Goal: Check status: Check status

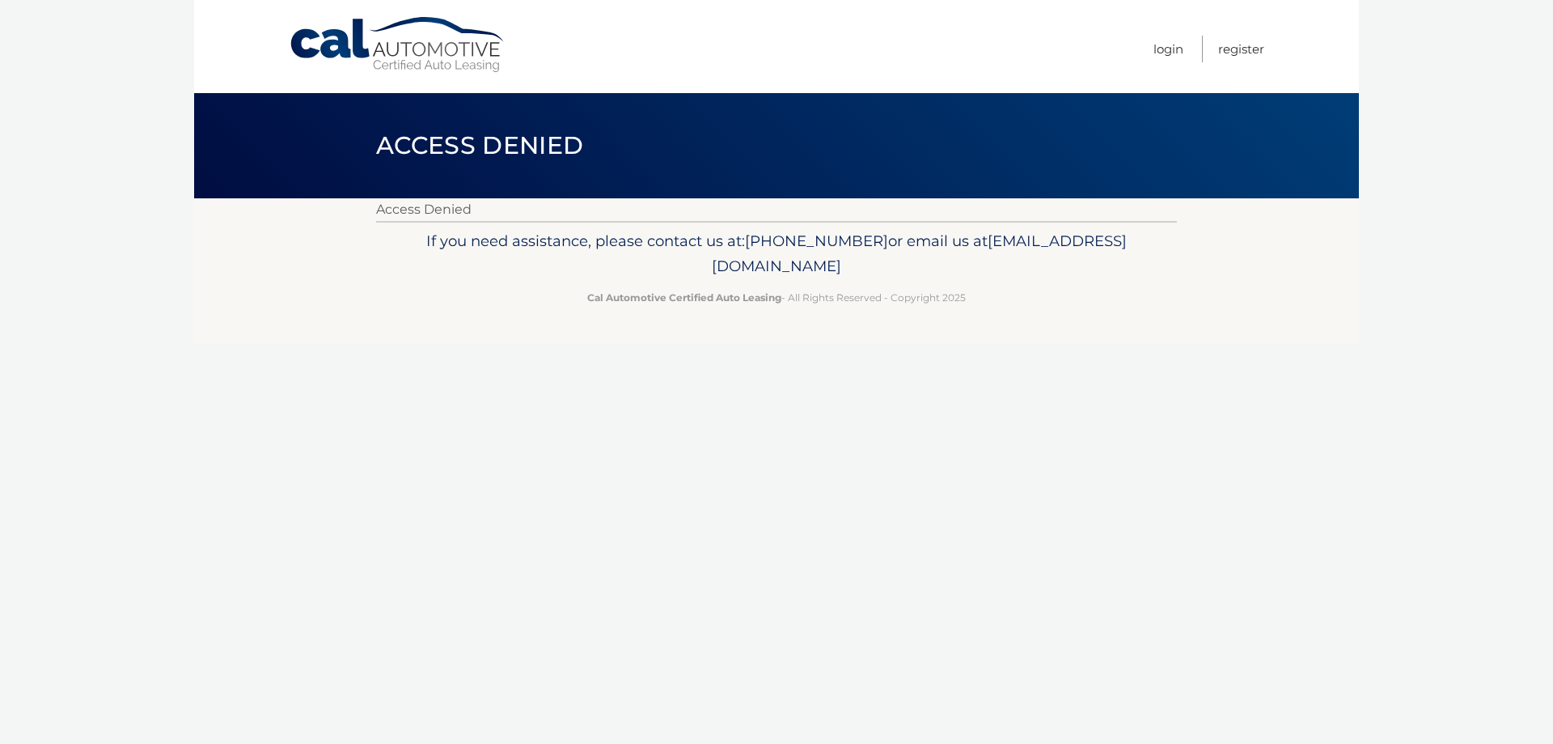
drag, startPoint x: 425, startPoint y: 2, endPoint x: 389, endPoint y: 366, distance: 365.0
click at [427, 433] on div "Cal Automotive Menu Login Register Access Denied" at bounding box center [776, 372] width 1165 height 744
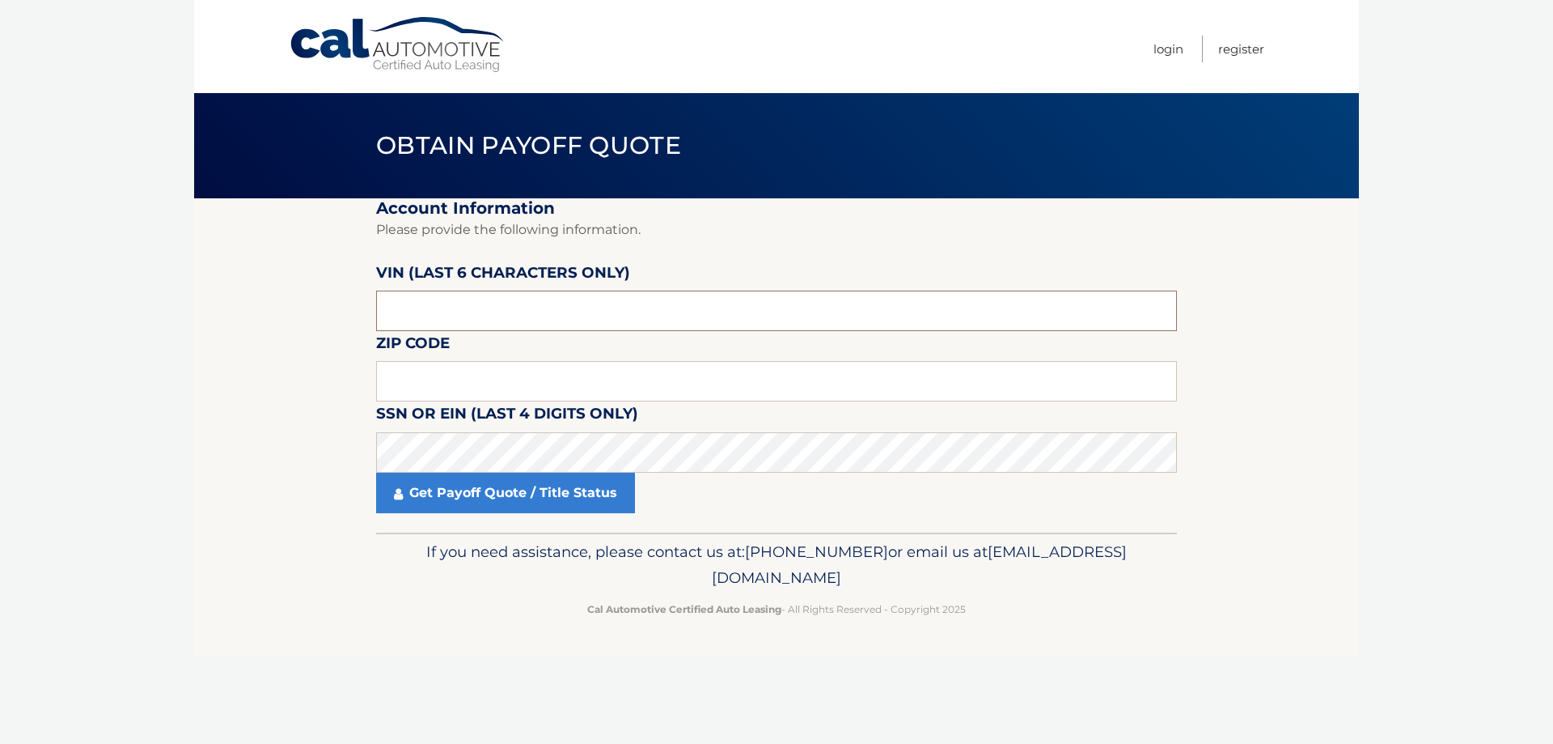
click at [509, 328] on input "text" at bounding box center [776, 310] width 801 height 40
click at [485, 372] on input "text" at bounding box center [776, 381] width 801 height 40
click at [495, 359] on fieldset "Account Information Please provide the following information. VIN (last 6 chara…" at bounding box center [776, 365] width 801 height 334
click at [488, 377] on input "text" at bounding box center [776, 381] width 801 height 40
type input "10583"
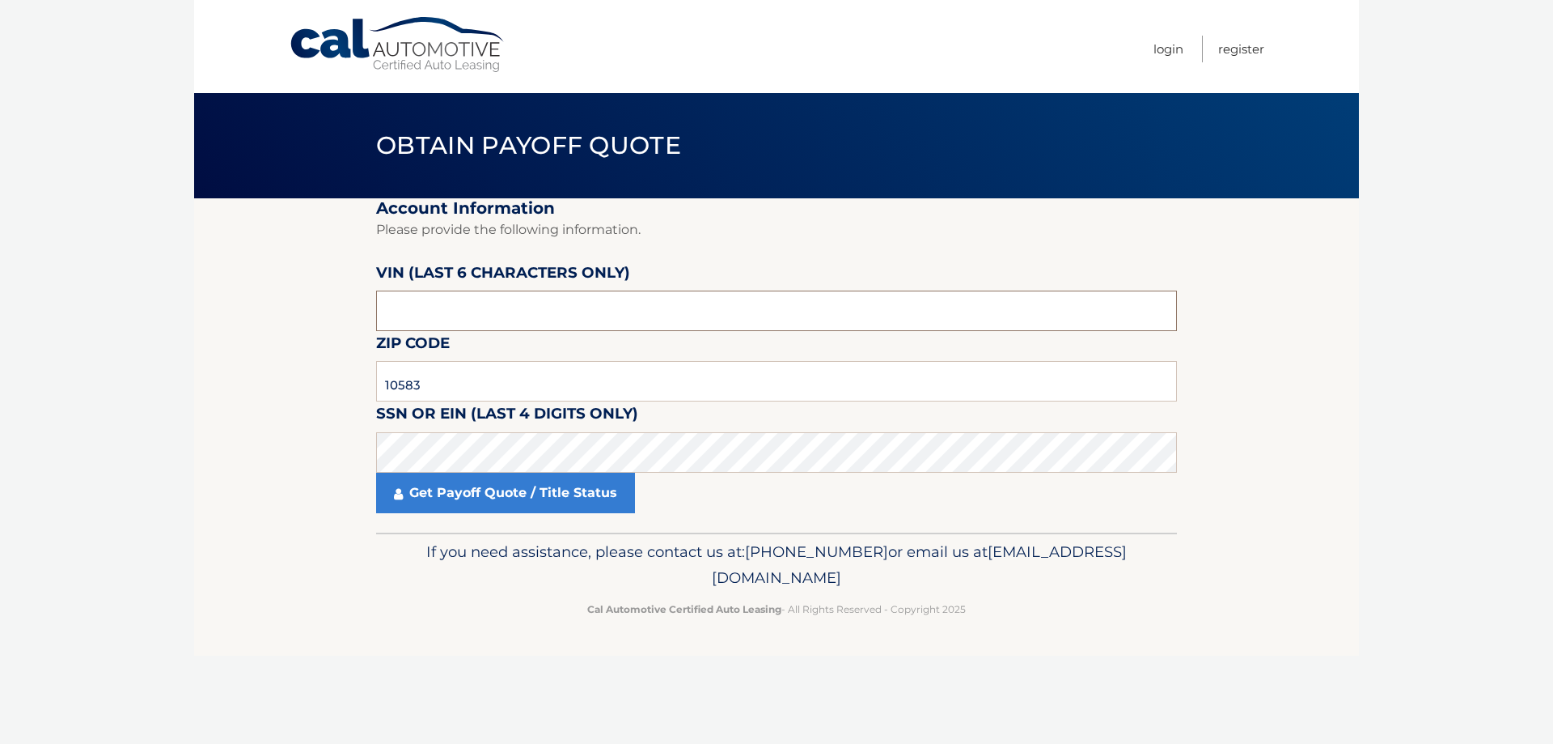
click at [448, 313] on input "text" at bounding box center [776, 310] width 801 height 40
paste input "040985"
click at [465, 489] on link "Get Payoff Quote / Title Status" at bounding box center [505, 492] width 259 height 40
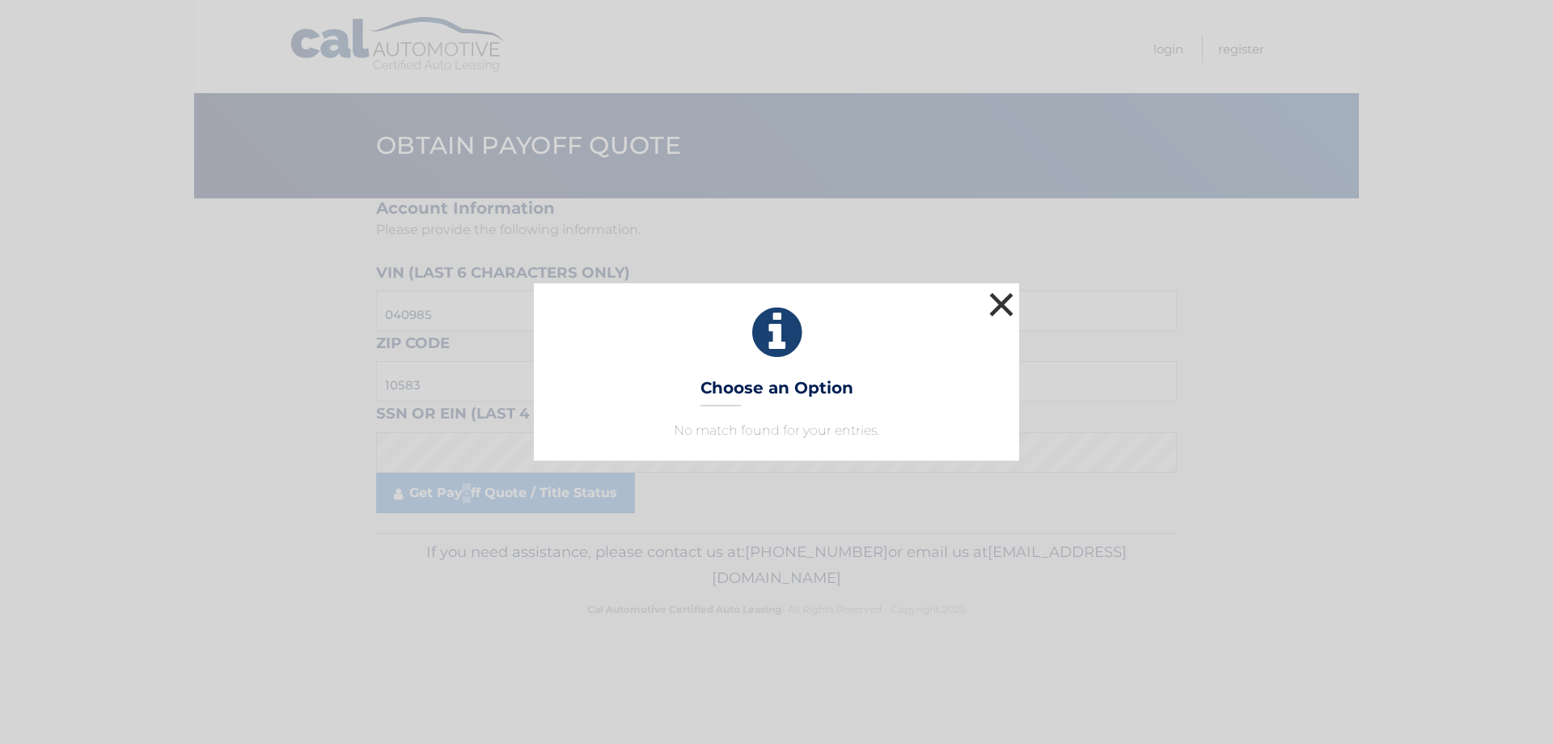
click at [1006, 296] on button "×" at bounding box center [1001, 304] width 32 height 32
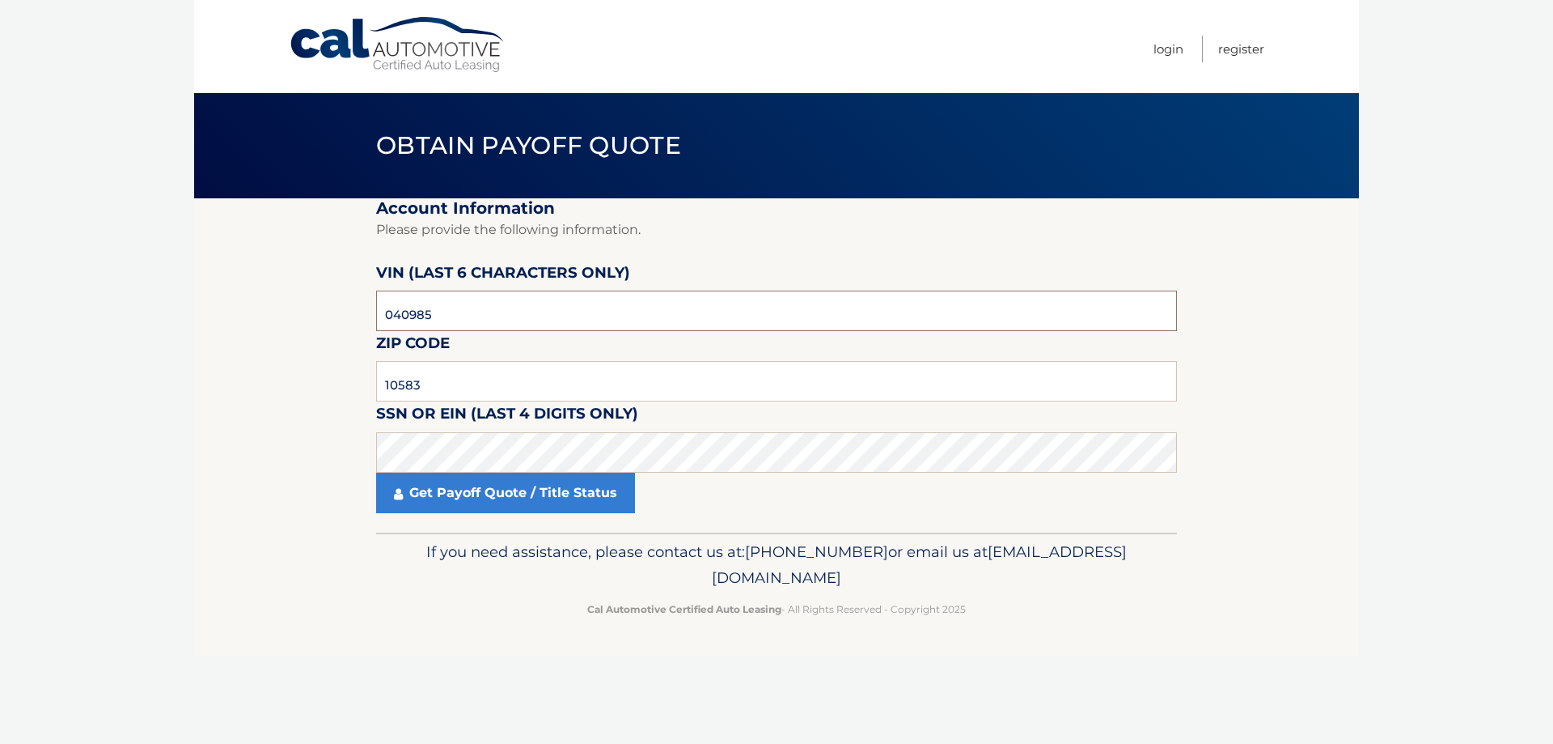
click at [542, 315] on input "040985" at bounding box center [776, 310] width 801 height 40
click at [542, 314] on input "040985" at bounding box center [776, 310] width 801 height 40
type input "040985"
click at [512, 379] on input "10583" at bounding box center [776, 381] width 801 height 40
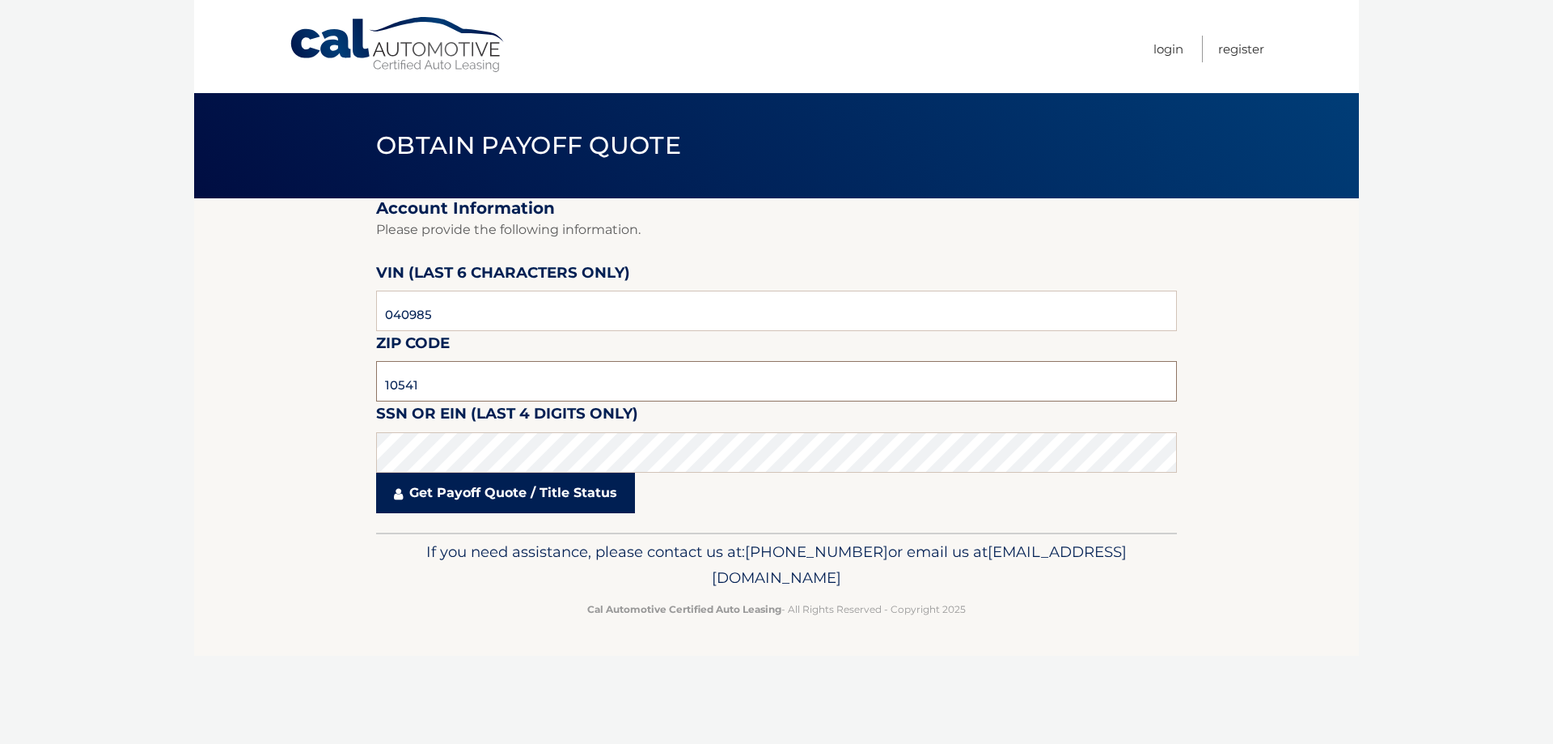
type input "10541"
click at [446, 491] on link "Get Payoff Quote / Title Status" at bounding box center [505, 492] width 259 height 40
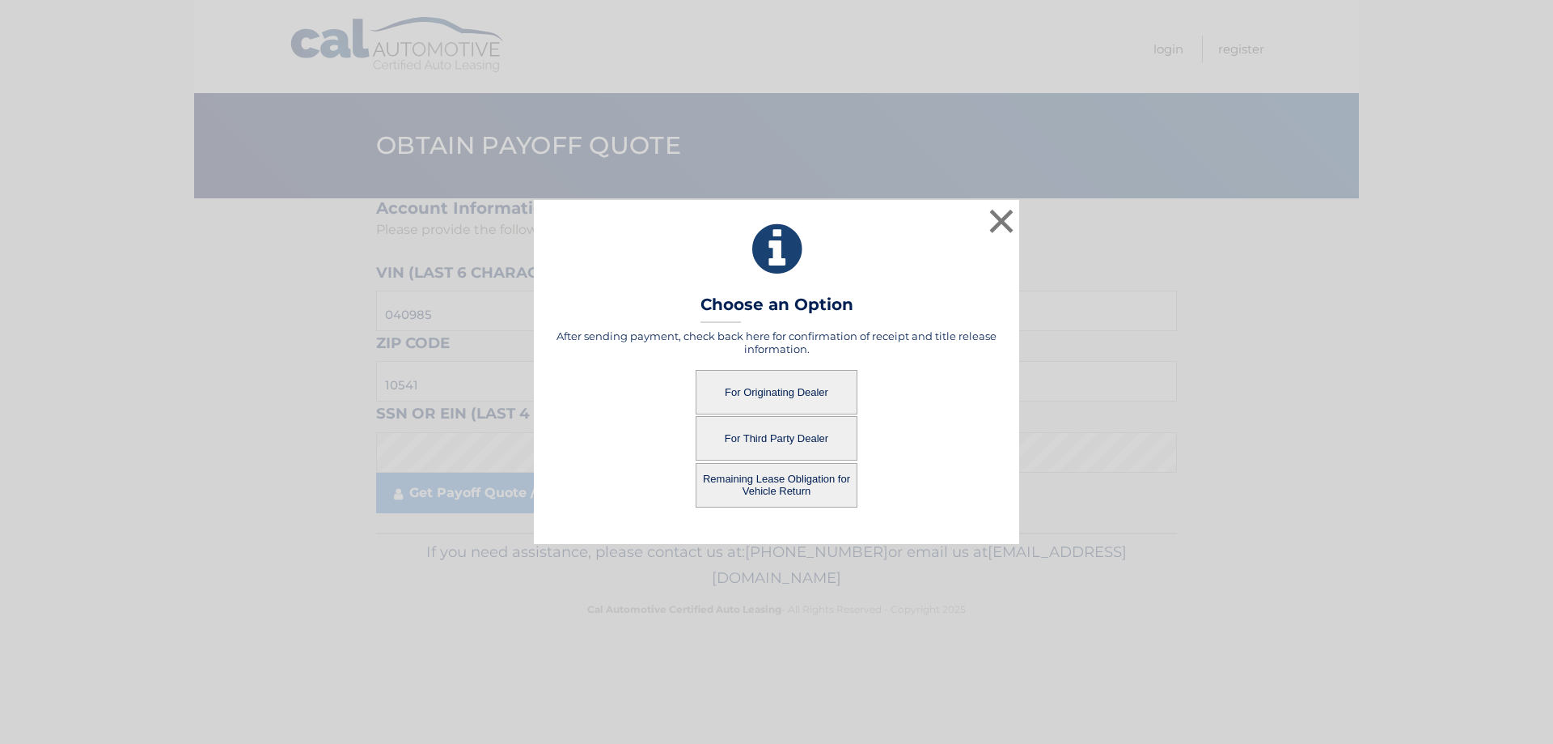
click at [761, 502] on button "Remaining Lease Obligation for Vehicle Return" at bounding box center [777, 485] width 162 height 44
click at [762, 495] on button "Remaining Lease Obligation for Vehicle Return" at bounding box center [777, 485] width 162 height 44
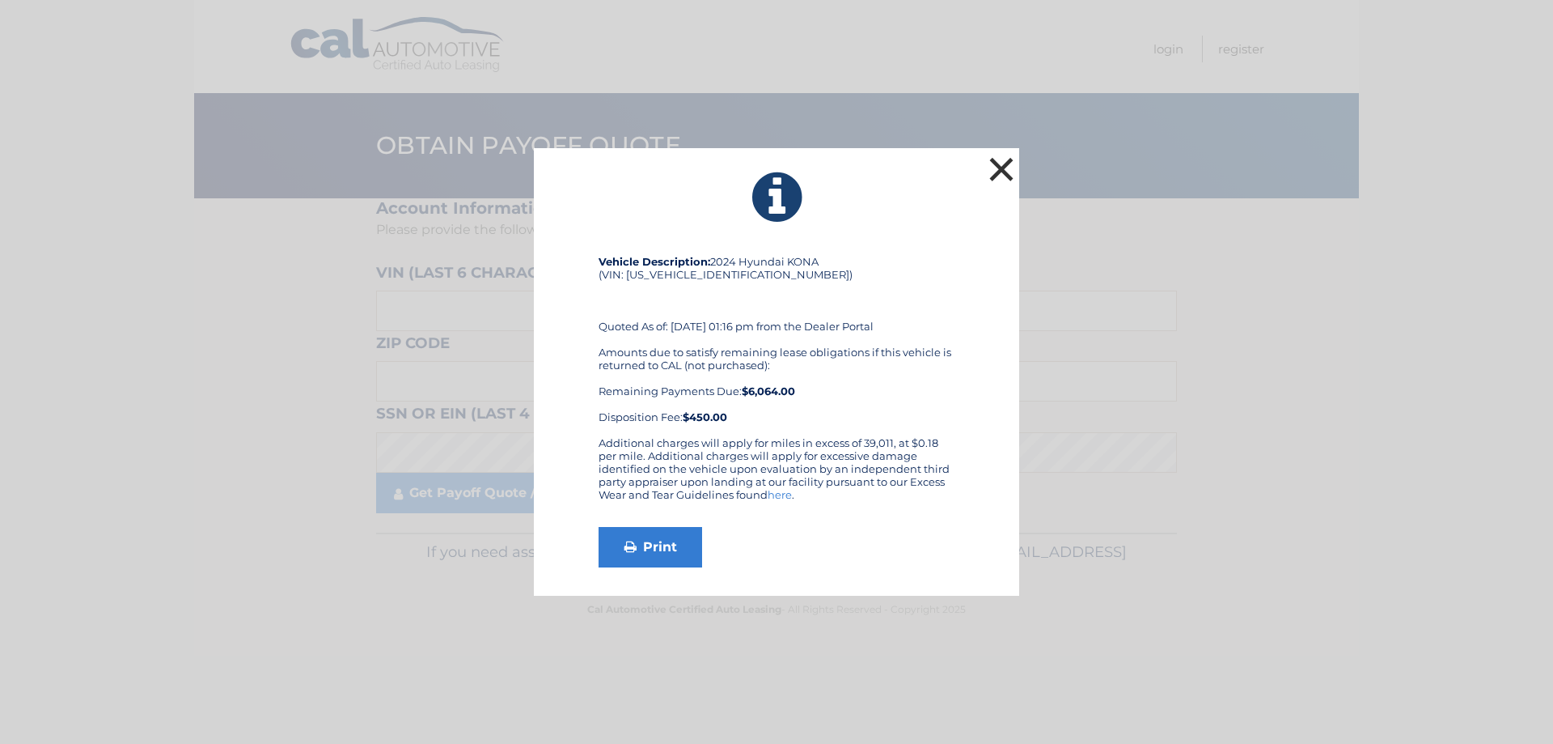
click at [1002, 173] on button "×" at bounding box center [1001, 169] width 32 height 32
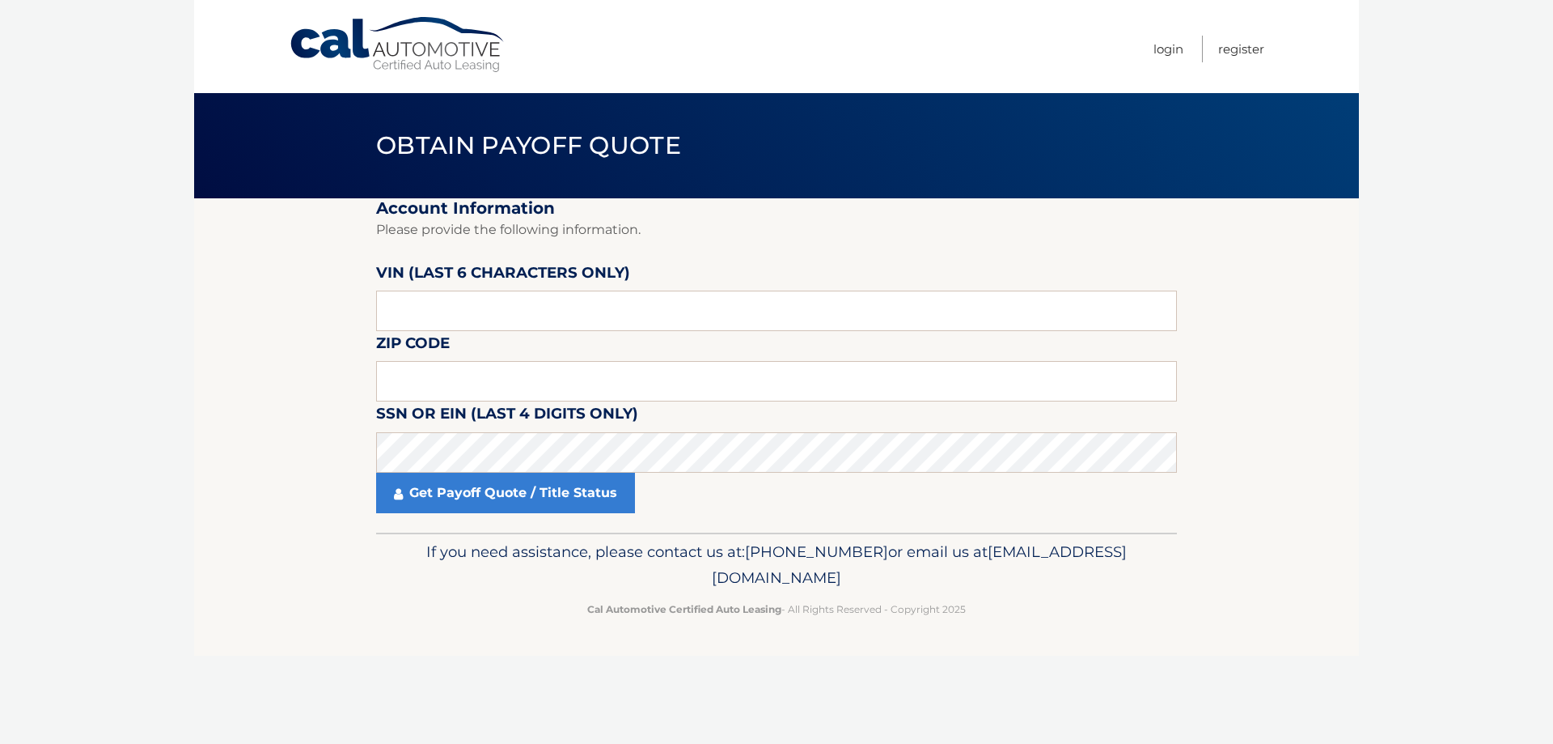
drag, startPoint x: 570, startPoint y: 341, endPoint x: 582, endPoint y: 325, distance: 19.8
click at [575, 333] on fieldset "Account Information Please provide the following information. [PERSON_NAME] (la…" at bounding box center [776, 365] width 801 height 334
click at [587, 318] on input "text" at bounding box center [776, 310] width 801 height 40
click at [688, 307] on input "text" at bounding box center [776, 310] width 801 height 40
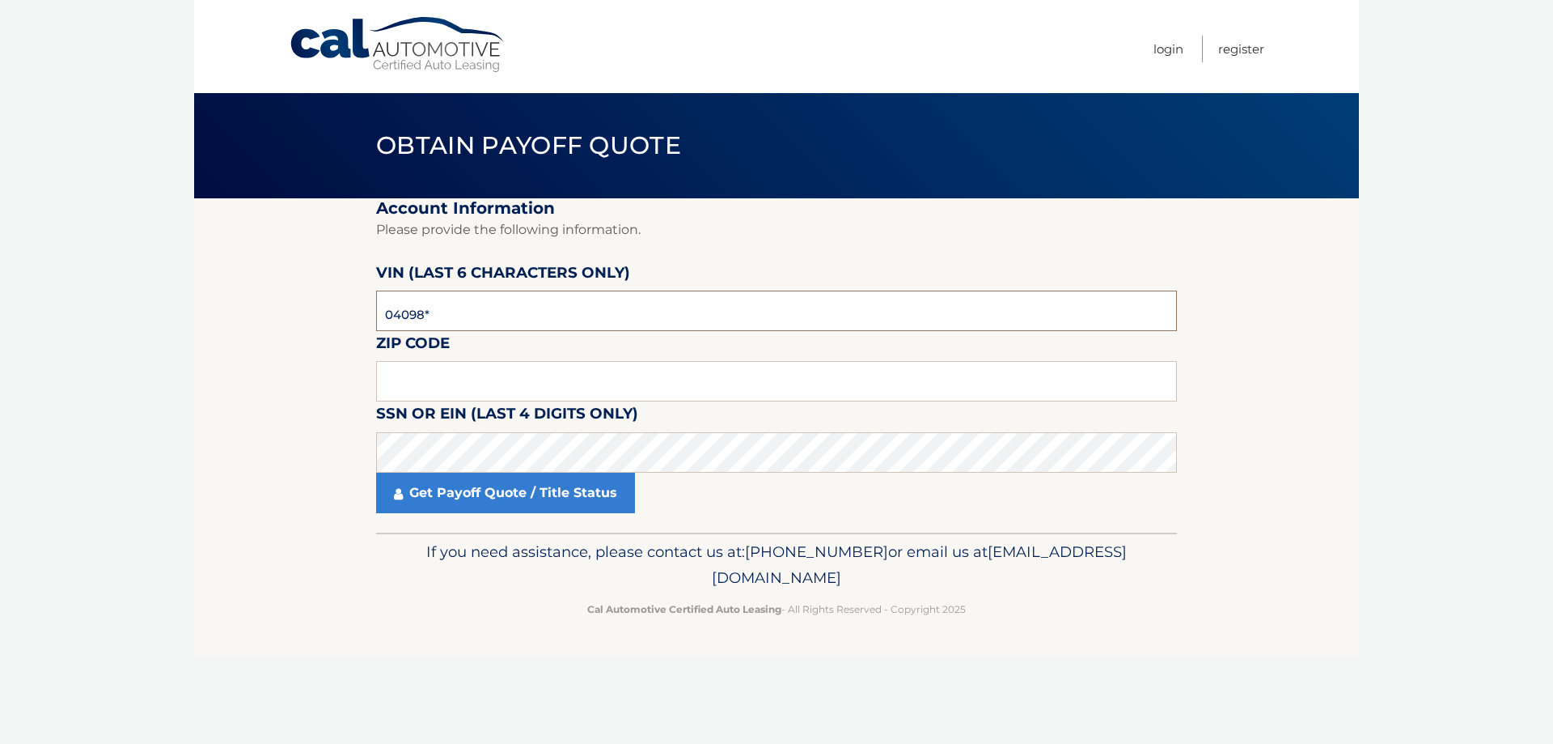
type input "040985"
type input "10541"
click at [478, 515] on fieldset "Account Information Please provide the following information. VIN (last 6 chara…" at bounding box center [776, 365] width 801 height 334
click at [495, 489] on link "Get Payoff Quote / Title Status" at bounding box center [505, 492] width 259 height 40
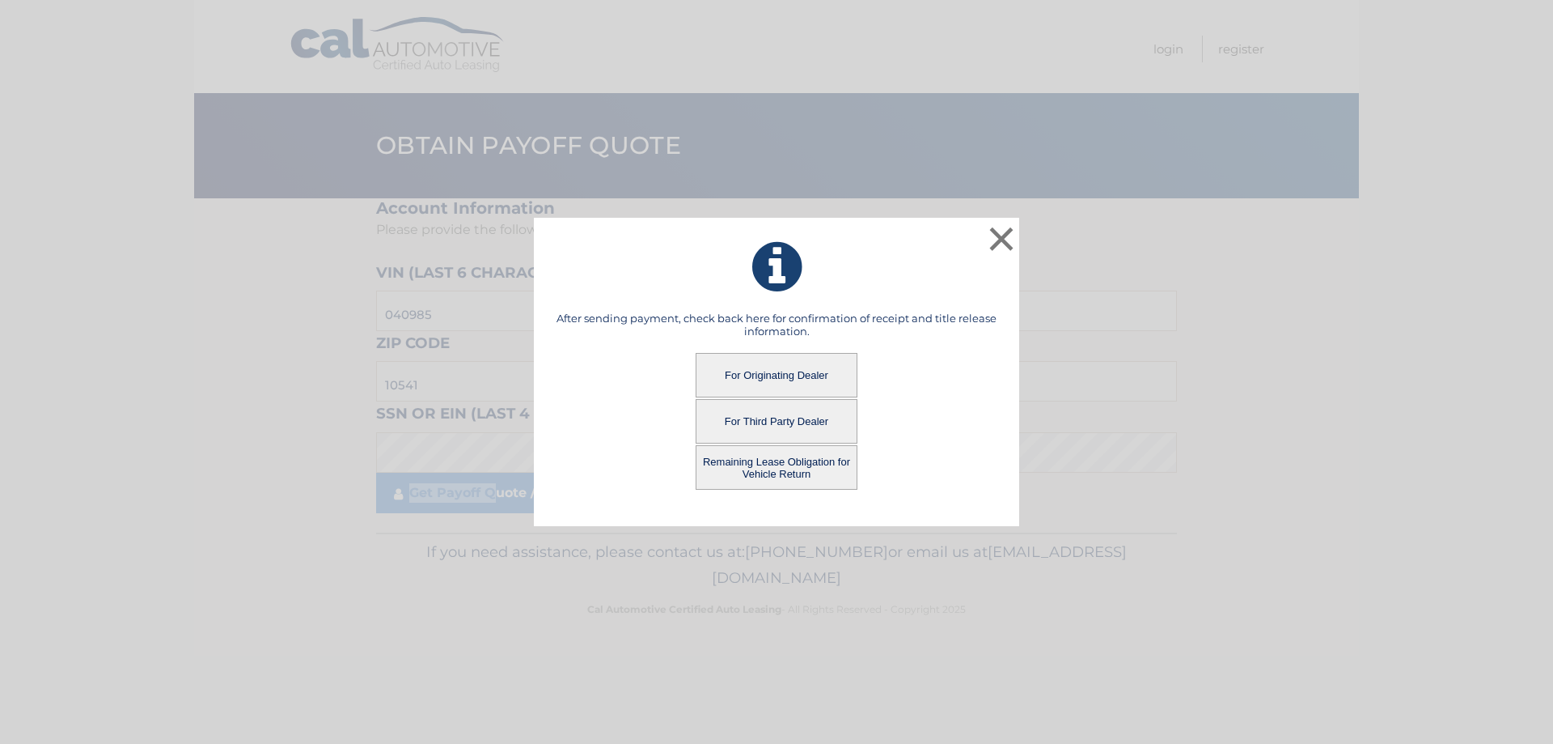
click at [783, 379] on button "For Originating Dealer" at bounding box center [777, 375] width 162 height 44
click at [788, 371] on button "For Originating Dealer" at bounding box center [777, 375] width 162 height 44
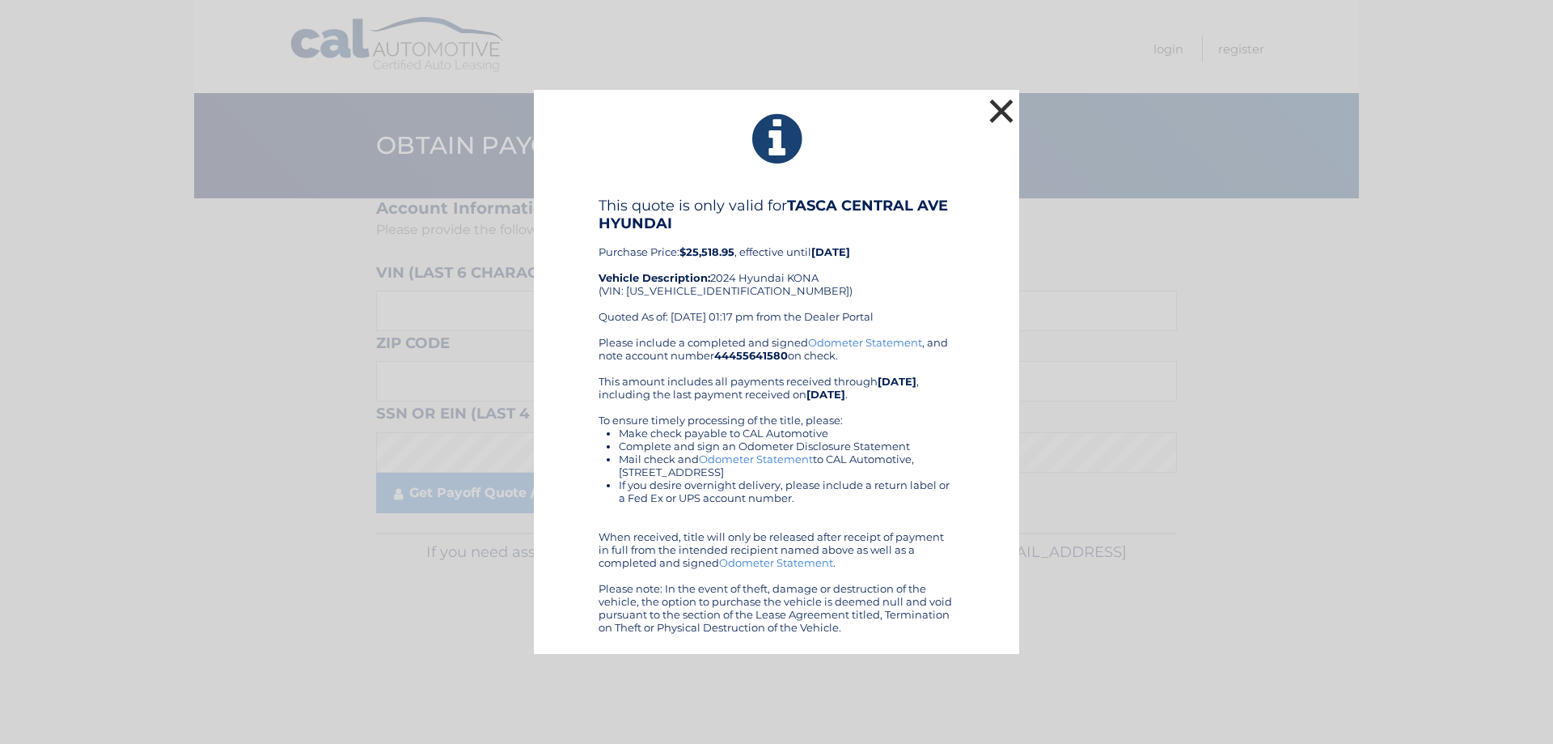
drag, startPoint x: 998, startPoint y: 108, endPoint x: 976, endPoint y: 129, distance: 30.4
click at [999, 109] on button "×" at bounding box center [1001, 111] width 32 height 32
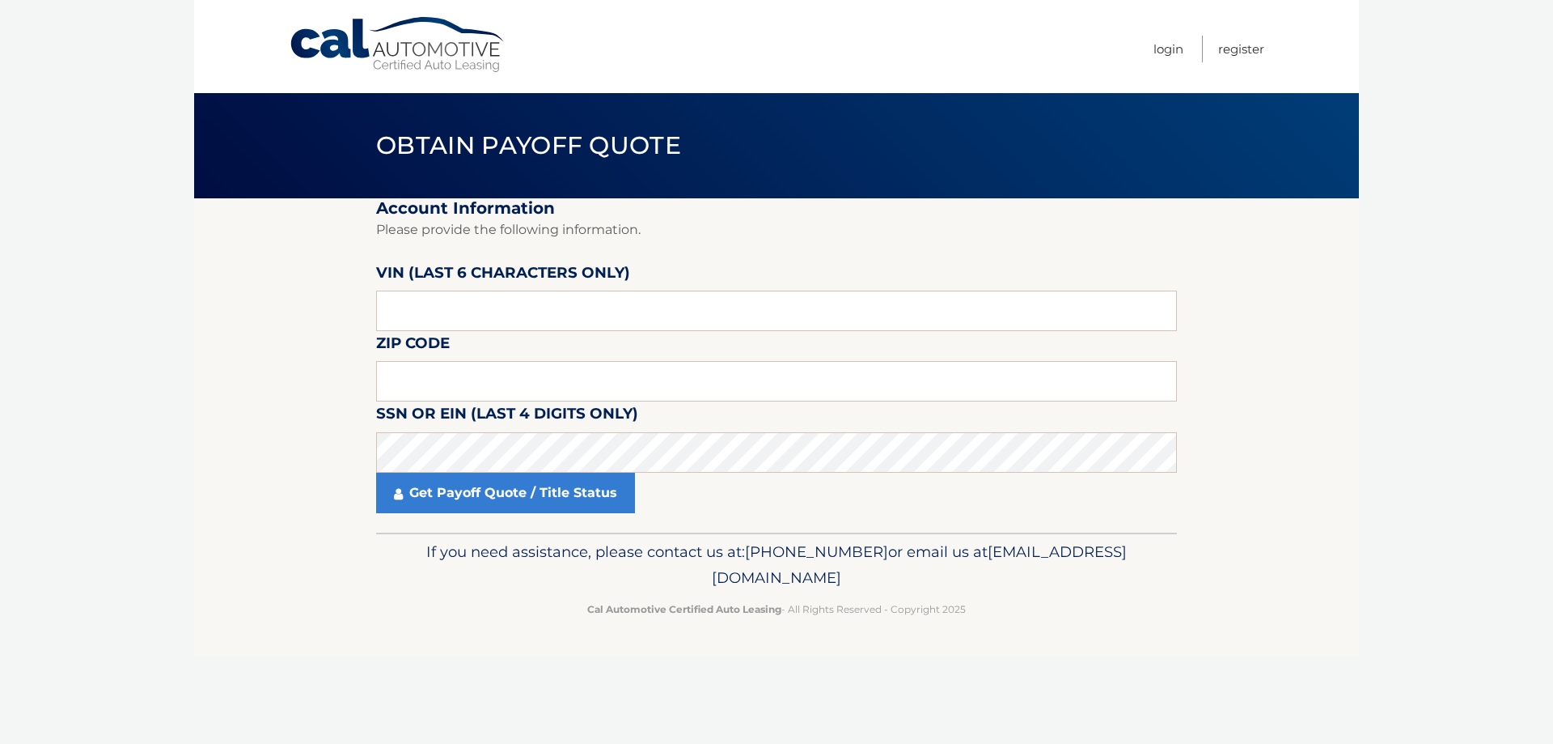
click at [530, 290] on label "VIN (last 6 characters only)" at bounding box center [503, 276] width 254 height 30
click at [506, 326] on input "text" at bounding box center [776, 310] width 801 height 40
type input "040985"
type input "10541"
click at [560, 506] on link "Get Payoff Quote / Title Status" at bounding box center [505, 492] width 259 height 40
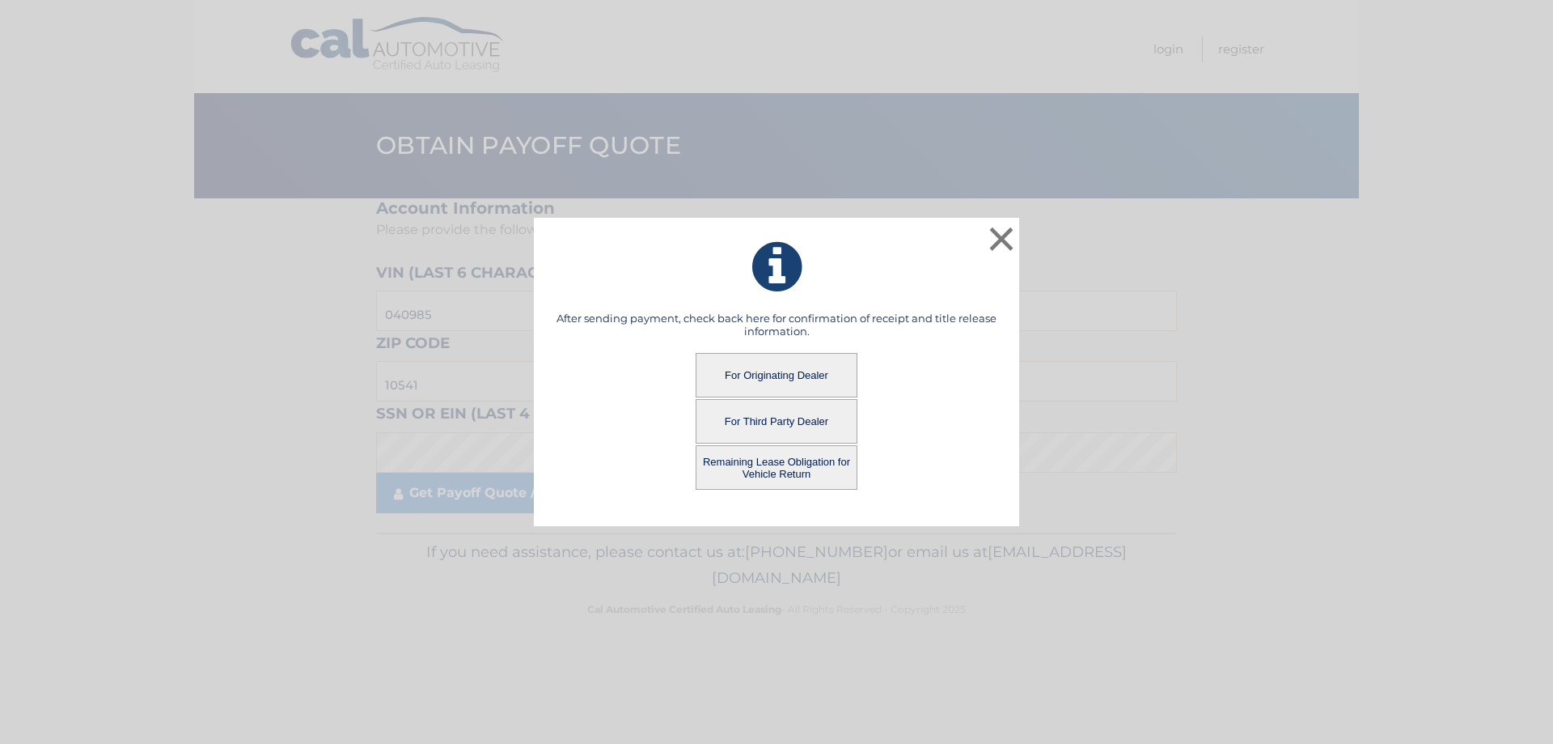
click at [780, 426] on button "For Third Party Dealer" at bounding box center [777, 421] width 162 height 44
click at [779, 433] on button "For Third Party Dealer" at bounding box center [777, 421] width 162 height 44
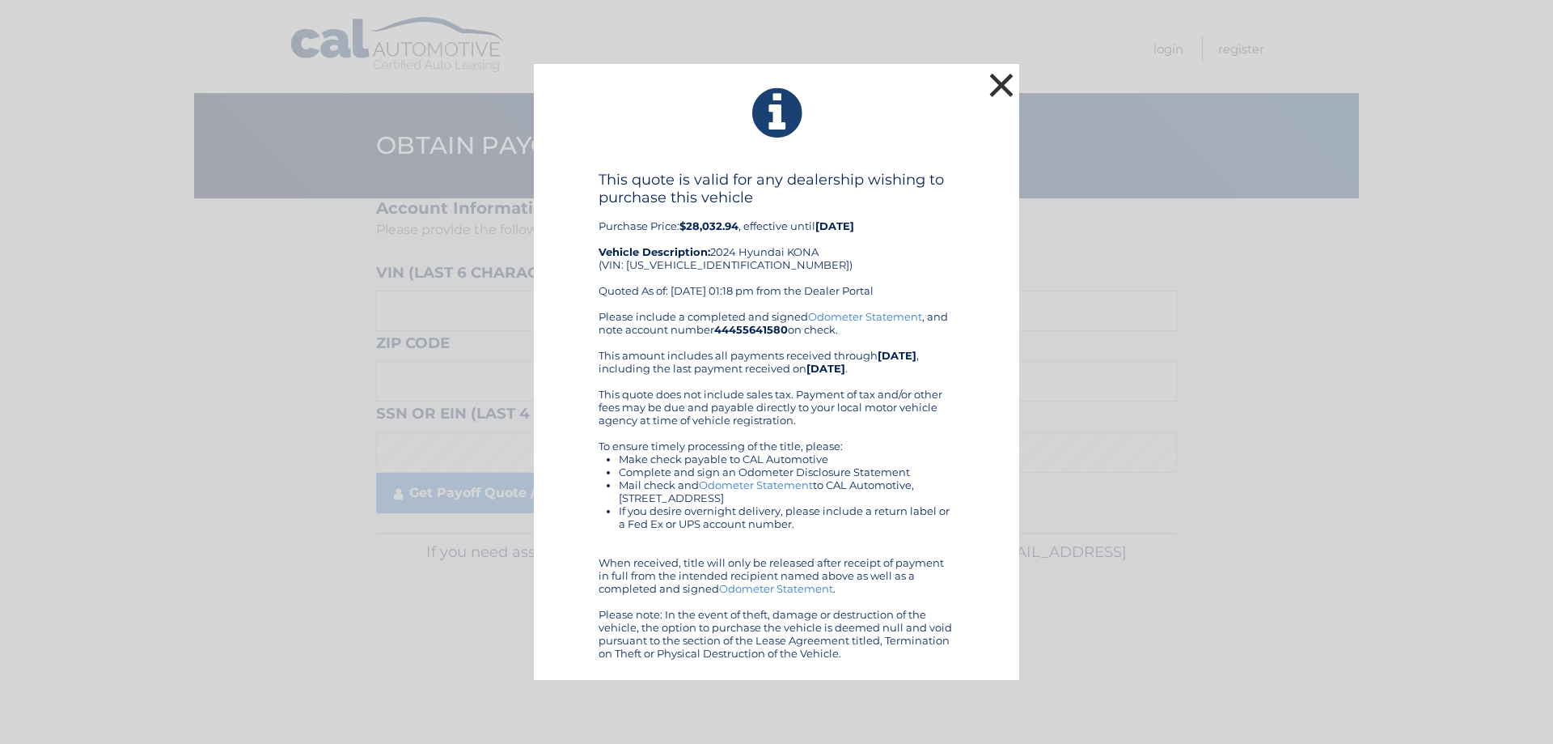
click at [1011, 77] on button "×" at bounding box center [1001, 85] width 32 height 32
